Goal: Information Seeking & Learning: Learn about a topic

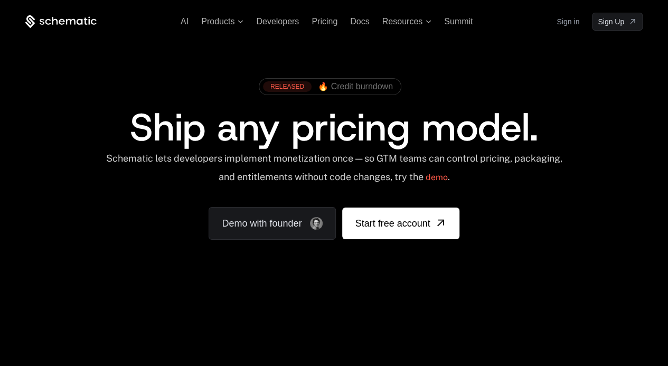
drag, startPoint x: 102, startPoint y: 154, endPoint x: 359, endPoint y: 156, distance: 256.7
click at [359, 156] on div "Schematic lets developers implement monetization once — so GTM teams can contro…" at bounding box center [333, 171] width 617 height 37
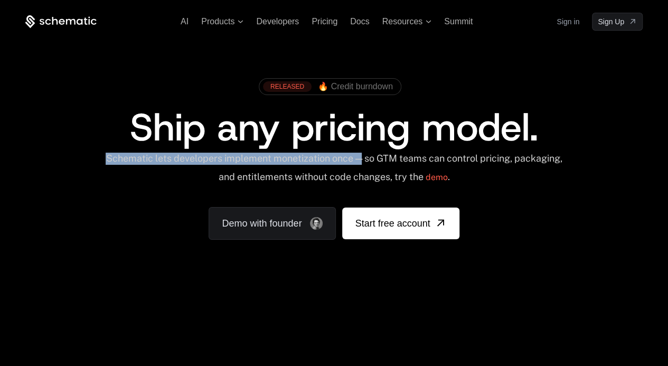
click at [107, 154] on div "Schematic lets developers implement monetization once — so GTM teams can contro…" at bounding box center [333, 171] width 463 height 37
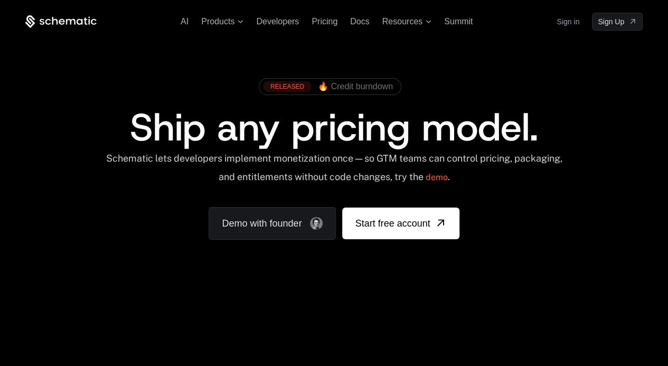
click at [144, 183] on div "Schematic lets developers implement monetization once — so GTM teams can contro…" at bounding box center [333, 171] width 463 height 37
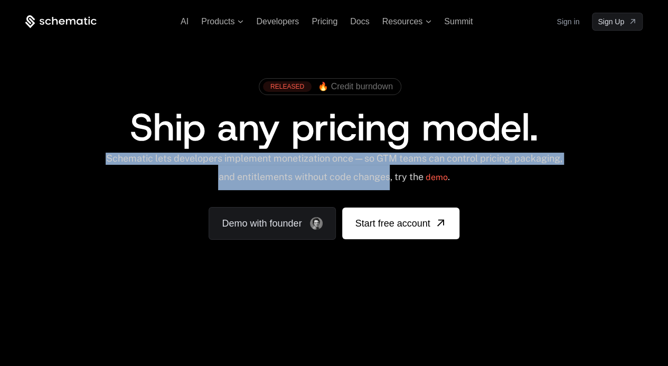
drag, startPoint x: 104, startPoint y: 156, endPoint x: 390, endPoint y: 177, distance: 287.1
click at [390, 177] on div "Schematic lets developers implement monetization once — so GTM teams can contro…" at bounding box center [333, 171] width 463 height 37
copy div "Schematic lets developers implement monetization once — so GTM teams can contro…"
click at [390, 177] on div "Schematic lets developers implement monetization once — so GTM teams can contro…" at bounding box center [333, 171] width 463 height 37
